Goal: Task Accomplishment & Management: Manage account settings

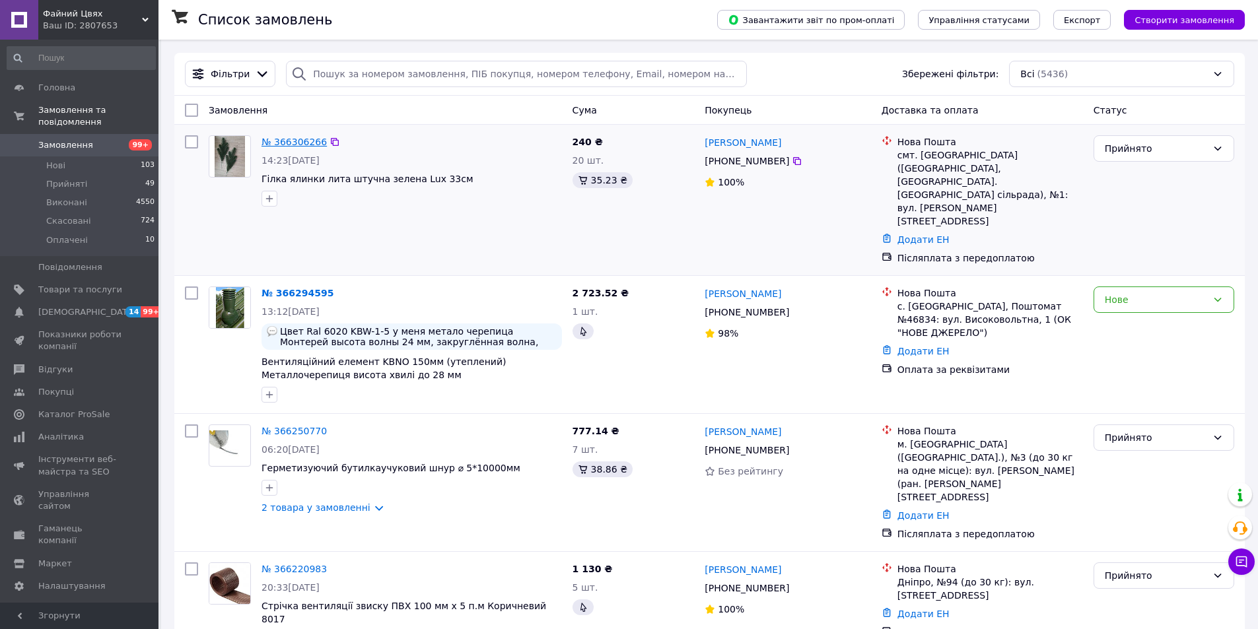
click at [294, 141] on link "№ 366306266" at bounding box center [293, 142] width 65 height 11
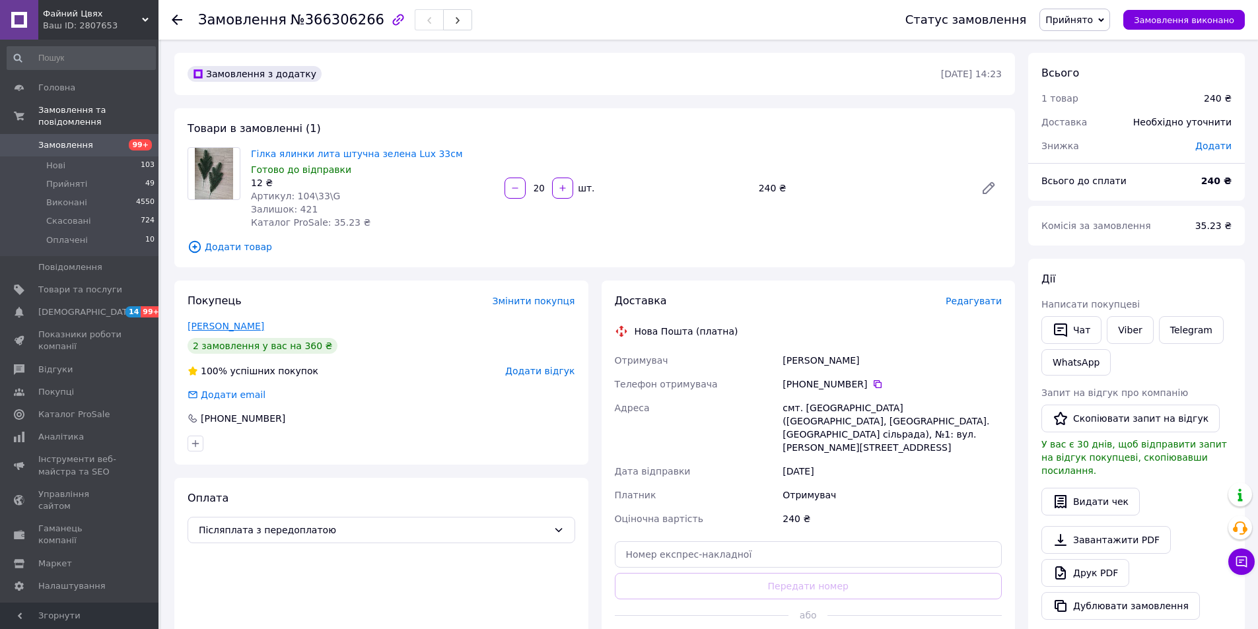
click at [234, 327] on link "[PERSON_NAME]" at bounding box center [225, 326] width 77 height 11
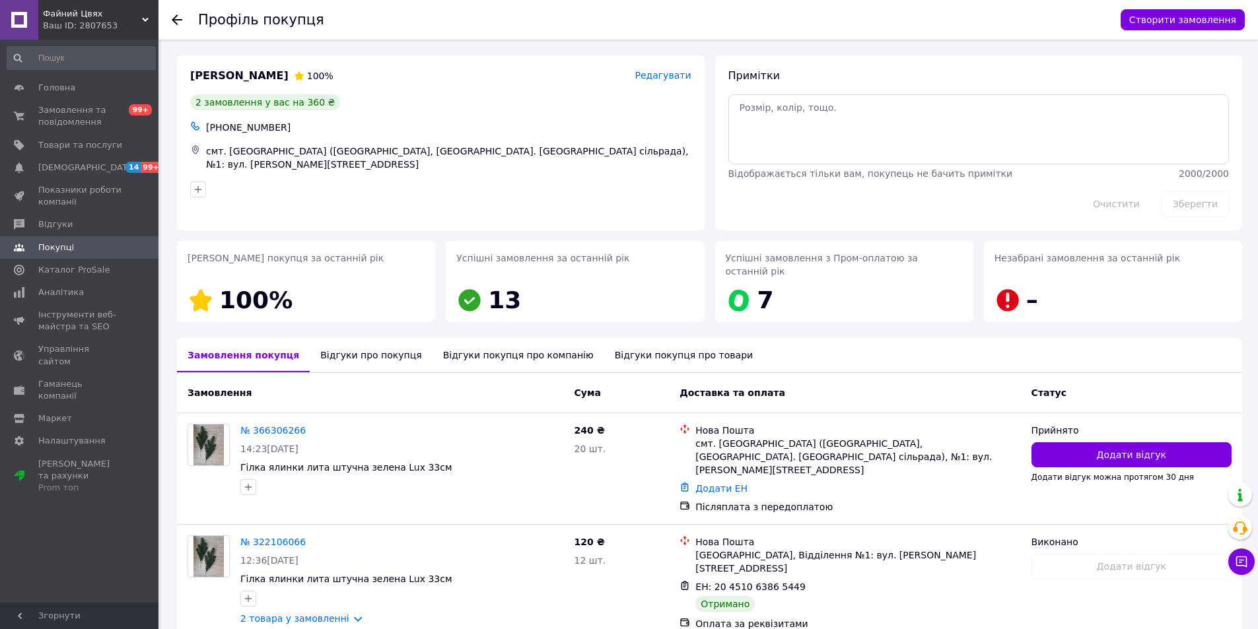
click at [176, 17] on use at bounding box center [177, 20] width 11 height 11
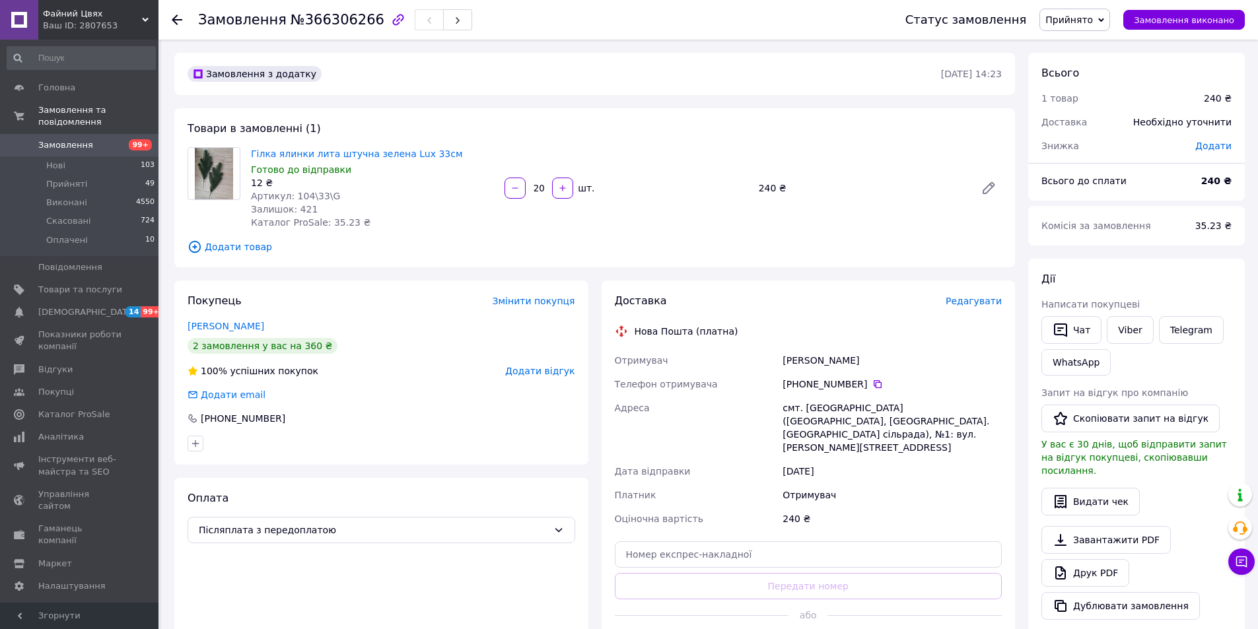
click at [178, 20] on use at bounding box center [177, 20] width 11 height 11
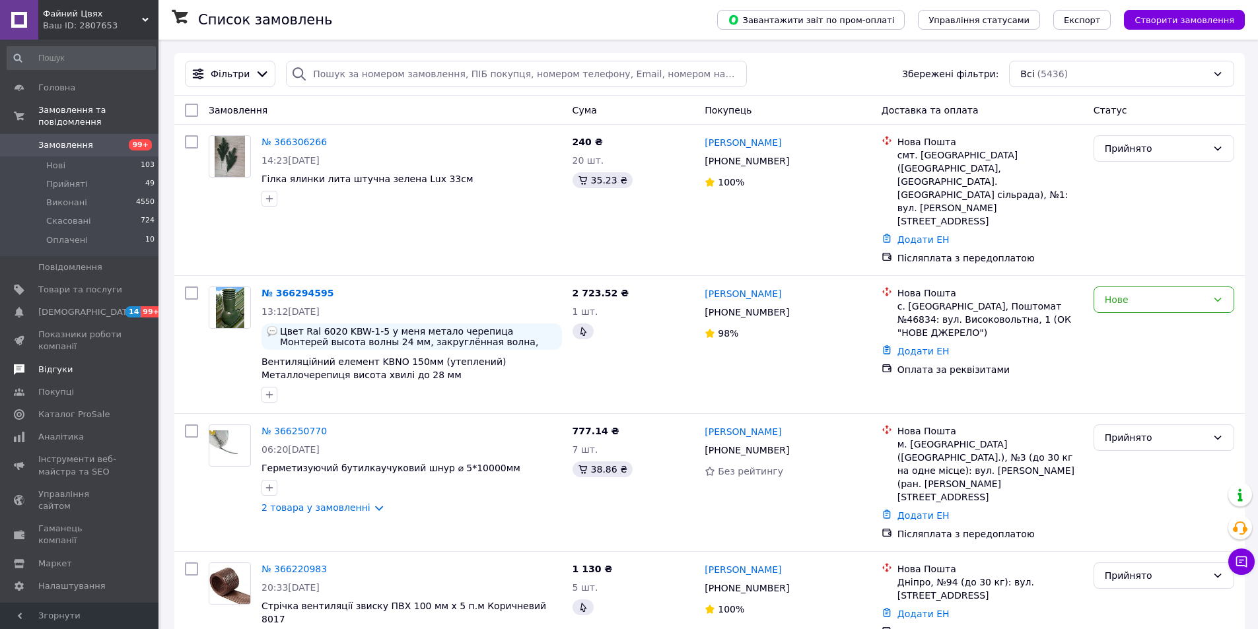
click at [54, 364] on span "Відгуки" at bounding box center [55, 370] width 34 height 12
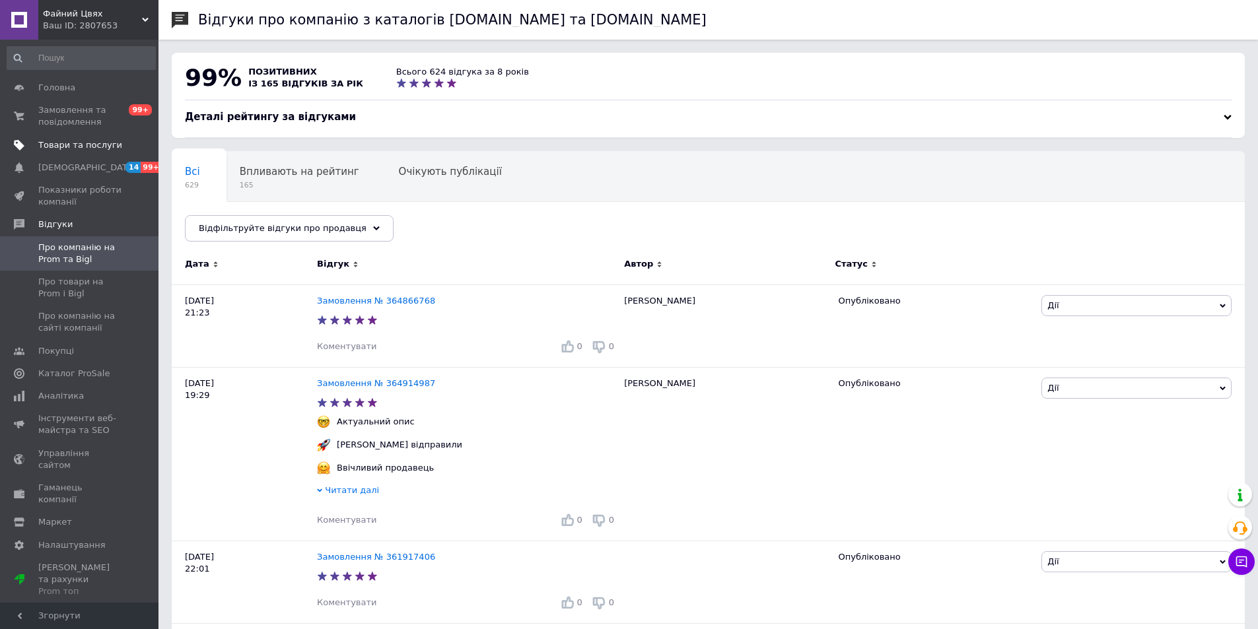
click at [99, 143] on span "Товари та послуги" at bounding box center [80, 145] width 84 height 12
